Goal: Information Seeking & Learning: Learn about a topic

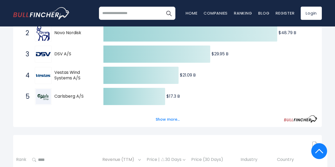
scroll to position [127, 0]
click at [169, 119] on button "Show more..." at bounding box center [168, 118] width 30 height 9
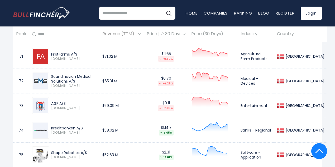
scroll to position [2073, 0]
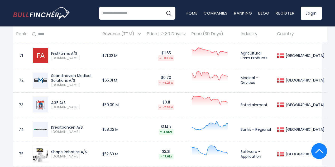
drag, startPoint x: 55, startPoint y: 97, endPoint x: 66, endPoint y: 97, distance: 10.8
click at [66, 100] on div "AGF A/S" at bounding box center [73, 102] width 45 height 5
click at [67, 100] on div "AGF A/S" at bounding box center [73, 102] width 45 height 5
click at [113, 102] on td "$59.09 M" at bounding box center [122, 104] width 44 height 25
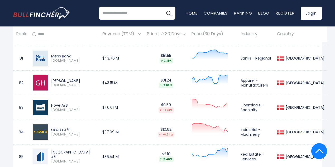
click at [113, 121] on td "$37.09 M" at bounding box center [122, 132] width 44 height 25
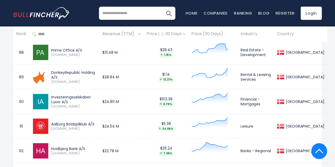
click at [111, 141] on td "$22.78 M" at bounding box center [122, 150] width 44 height 25
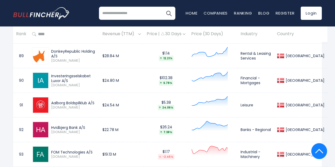
click at [111, 146] on td "$19.13 M" at bounding box center [122, 154] width 44 height 25
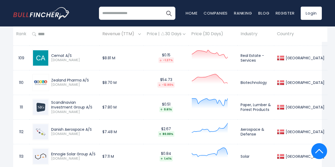
click at [125, 96] on td "$7.80 M" at bounding box center [122, 106] width 44 height 25
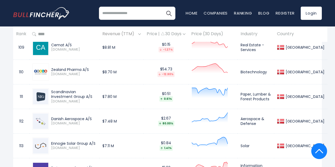
scroll to position [3016, 0]
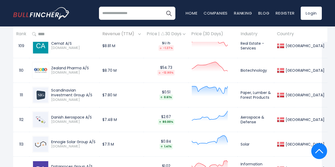
click at [125, 107] on td "$7.48 M" at bounding box center [122, 119] width 44 height 25
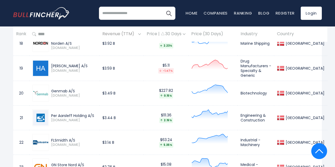
click at [128, 112] on td "$3.44 B" at bounding box center [122, 117] width 44 height 25
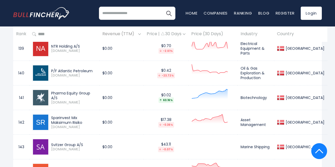
scroll to position [3754, 0]
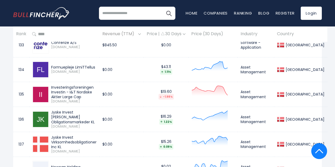
click at [128, 112] on td "$0.00" at bounding box center [122, 119] width 44 height 25
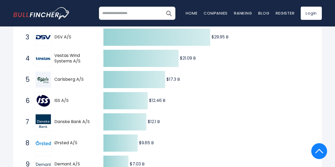
scroll to position [144, 0]
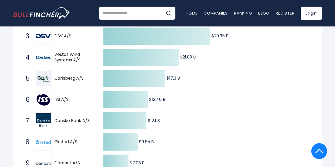
click at [65, 55] on span "Vestas Wind Systems A/S" at bounding box center [74, 57] width 40 height 11
drag, startPoint x: 64, startPoint y: 56, endPoint x: 72, endPoint y: 58, distance: 7.9
click at [68, 57] on span "Vestas Wind Systems A/S" at bounding box center [74, 57] width 40 height 11
click at [81, 59] on span "Vestas Wind Systems A/S" at bounding box center [74, 57] width 40 height 11
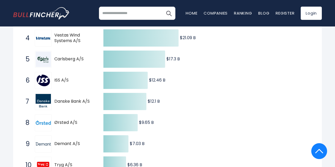
scroll to position [164, 0]
click at [80, 64] on div "5 Carlsberg A/S [PERSON_NAME][DOMAIN_NAME]" at bounding box center [58, 58] width 71 height 17
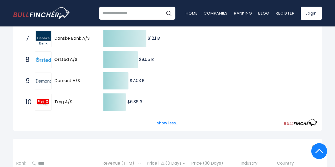
scroll to position [227, 0]
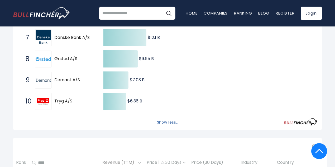
click at [170, 122] on button "Show less..." at bounding box center [168, 122] width 28 height 9
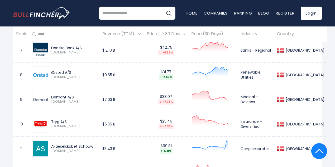
scroll to position [403, 0]
click at [43, 50] on img at bounding box center [40, 49] width 15 height 15
drag, startPoint x: 59, startPoint y: 49, endPoint x: 82, endPoint y: 54, distance: 23.8
click at [80, 53] on div "Danske Bank A/S [DEMOGRAPHIC_DATA]" at bounding box center [73, 49] width 48 height 9
click at [82, 54] on span "[DOMAIN_NAME]" at bounding box center [73, 52] width 45 height 4
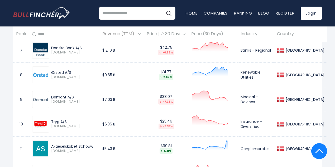
click at [52, 48] on div "Danske Bank A/S" at bounding box center [73, 47] width 45 height 5
click at [51, 48] on div "Danske Bank A/S" at bounding box center [73, 47] width 45 height 5
drag, startPoint x: 51, startPoint y: 48, endPoint x: 91, endPoint y: 55, distance: 40.5
click at [91, 55] on div "Danske Bank A/S [DEMOGRAPHIC_DATA]" at bounding box center [73, 49] width 48 height 9
click at [91, 55] on span "[DOMAIN_NAME]" at bounding box center [73, 52] width 45 height 4
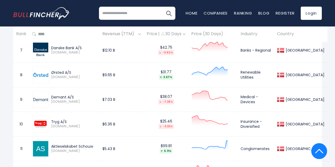
drag, startPoint x: 91, startPoint y: 55, endPoint x: 52, endPoint y: 49, distance: 39.2
click at [52, 49] on div "Danske Bank A/S [DEMOGRAPHIC_DATA]" at bounding box center [73, 49] width 48 height 9
click at [83, 53] on span "[DOMAIN_NAME]" at bounding box center [73, 52] width 45 height 4
drag, startPoint x: 83, startPoint y: 53, endPoint x: 51, endPoint y: 48, distance: 32.3
click at [51, 48] on div "Danske Bank A/S [DEMOGRAPHIC_DATA]" at bounding box center [73, 49] width 48 height 9
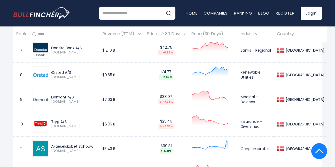
click at [51, 48] on div "Danske Bank A/S [DEMOGRAPHIC_DATA]" at bounding box center [73, 49] width 48 height 9
